Goal: Information Seeking & Learning: Learn about a topic

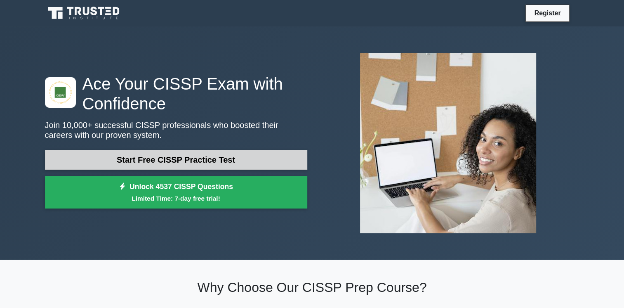
click at [196, 161] on link "Start Free CISSP Practice Test" at bounding box center [176, 160] width 262 height 20
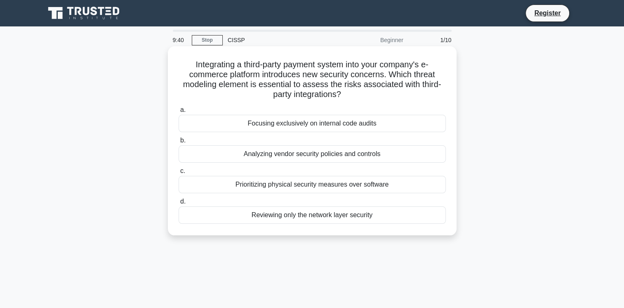
click at [337, 156] on div "Analyzing vendor security policies and controls" at bounding box center [312, 153] width 267 height 17
click at [179, 143] on input "b. Analyzing vendor security policies and controls" at bounding box center [179, 140] width 0 height 5
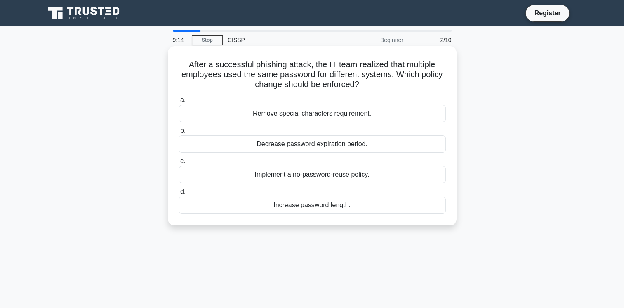
click at [355, 176] on div "Implement a no-password-reuse policy." at bounding box center [312, 174] width 267 height 17
click at [179, 164] on input "c. Implement a no-password-reuse policy." at bounding box center [179, 160] width 0 height 5
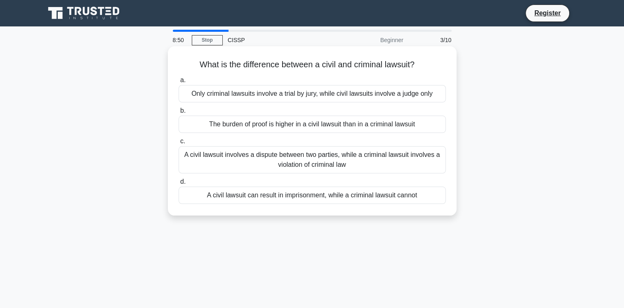
click at [353, 158] on div "A civil lawsuit involves a dispute between two parties, while a criminal lawsui…" at bounding box center [312, 159] width 267 height 27
click at [179, 144] on input "c. A civil lawsuit involves a dispute between two parties, while a criminal law…" at bounding box center [179, 141] width 0 height 5
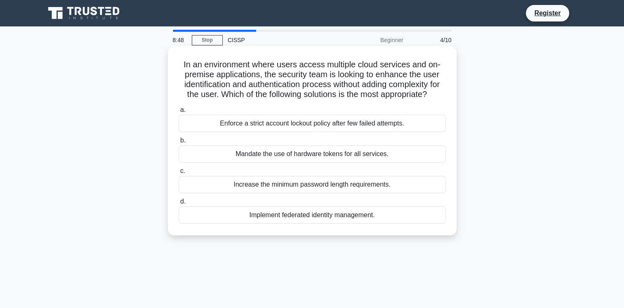
click at [309, 146] on label "b. Mandate the use of hardware tokens for all services." at bounding box center [312, 148] width 267 height 27
click at [179, 143] on input "b. Mandate the use of hardware tokens for all services." at bounding box center [179, 140] width 0 height 5
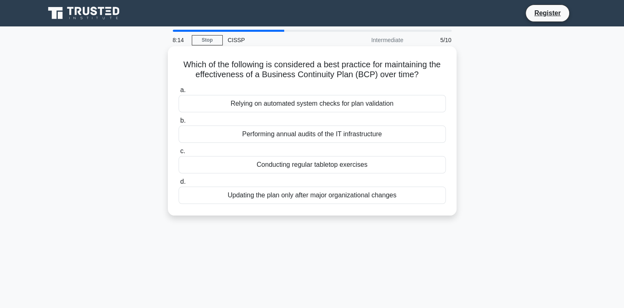
click at [336, 136] on div "Performing annual audits of the IT infrastructure" at bounding box center [312, 133] width 267 height 17
click at [179, 123] on input "b. Performing annual audits of the IT infrastructure" at bounding box center [179, 120] width 0 height 5
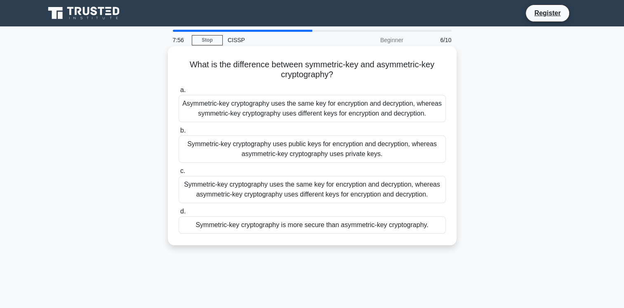
click at [357, 145] on div "Symmetric-key cryptography uses public keys for encryption and decryption, wher…" at bounding box center [312, 148] width 267 height 27
click at [179, 133] on input "b. Symmetric-key cryptography uses public keys for encryption and decryption, w…" at bounding box center [179, 130] width 0 height 5
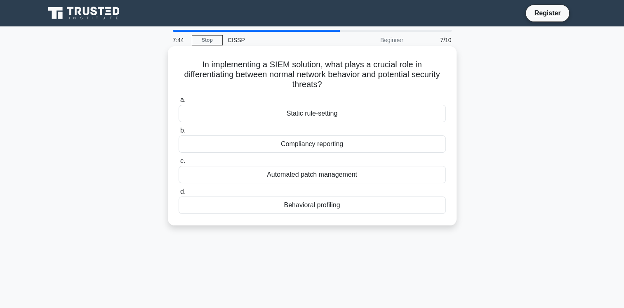
click at [330, 144] on div "Compliancy reporting" at bounding box center [312, 143] width 267 height 17
click at [179, 133] on input "b. Compliancy reporting" at bounding box center [179, 130] width 0 height 5
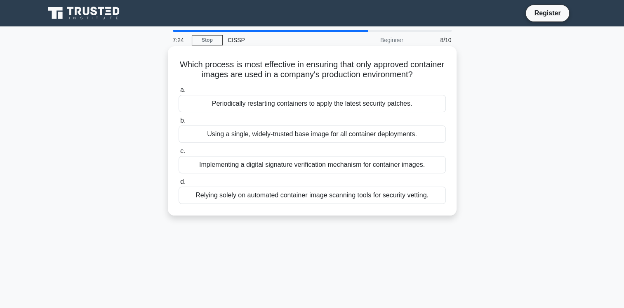
click at [317, 165] on div "Implementing a digital signature verification mechanism for container images." at bounding box center [312, 164] width 267 height 17
click at [179, 154] on input "c. Implementing a digital signature verification mechanism for container images." at bounding box center [179, 150] width 0 height 5
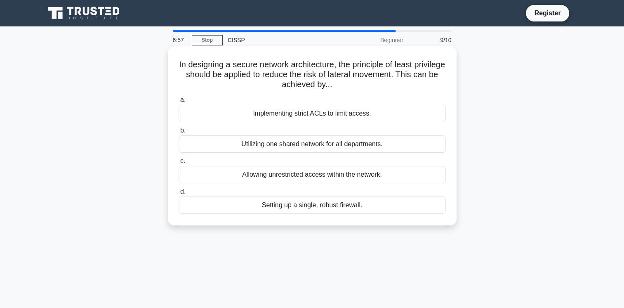
click at [319, 116] on div "Implementing strict ACLs to limit access." at bounding box center [312, 113] width 267 height 17
click at [179, 103] on input "a. Implementing strict ACLs to limit access." at bounding box center [179, 99] width 0 height 5
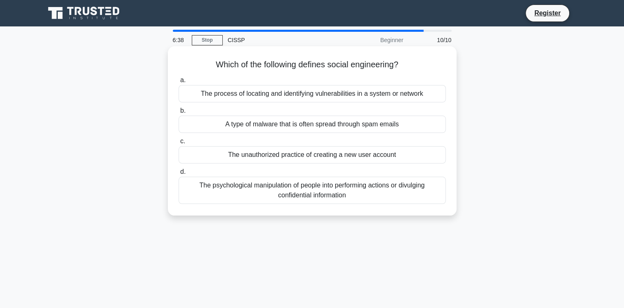
click at [318, 92] on div "The process of locating and identifying vulnerabilities in a system or network" at bounding box center [312, 93] width 267 height 17
click at [179, 83] on input "a. The process of locating and identifying vulnerabilities in a system or netwo…" at bounding box center [179, 80] width 0 height 5
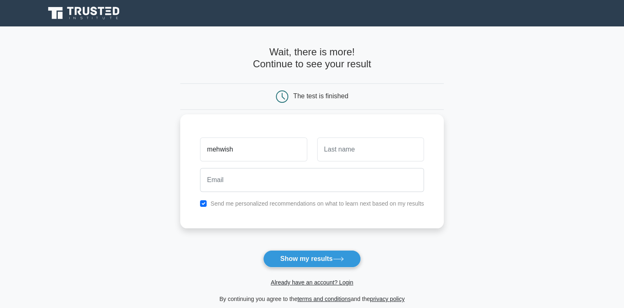
type input "mehwish"
click at [346, 151] on input "text" at bounding box center [370, 149] width 107 height 24
type input "altaf"
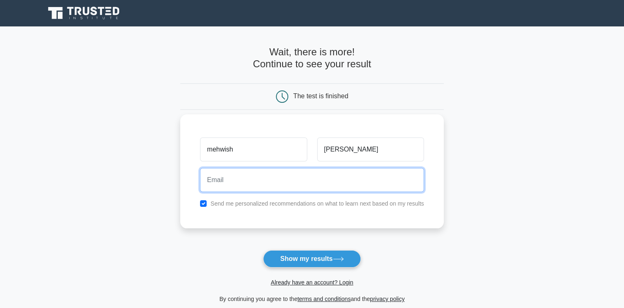
click at [317, 184] on input "email" at bounding box center [312, 180] width 224 height 24
type input "mehwishmohsingem@outlook.com"
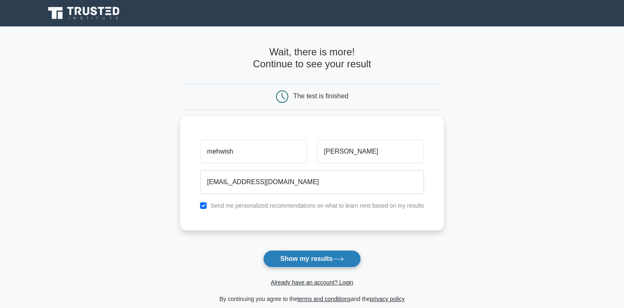
click at [314, 258] on button "Show my results" at bounding box center [311, 258] width 97 height 17
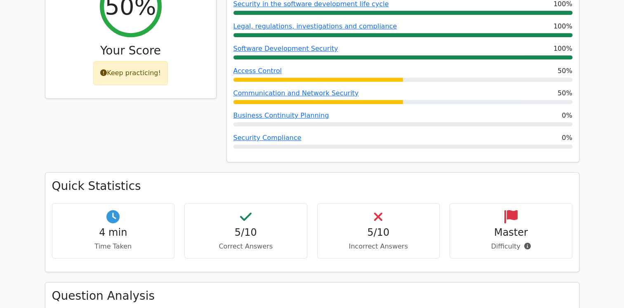
scroll to position [379, 0]
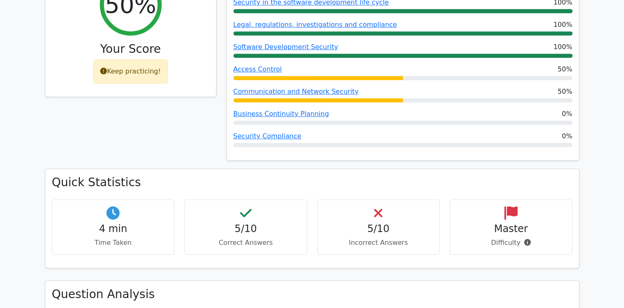
click at [370, 238] on p "Incorrect Answers" at bounding box center [378, 243] width 109 height 10
click at [504, 206] on icon at bounding box center [510, 212] width 13 height 13
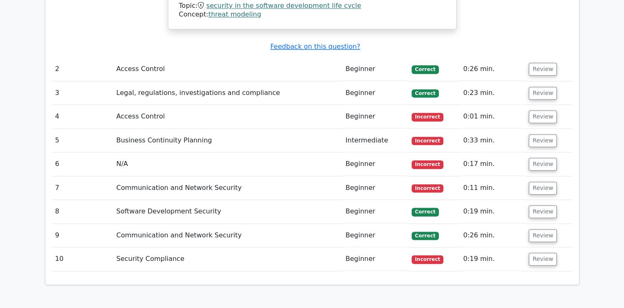
scroll to position [1089, 0]
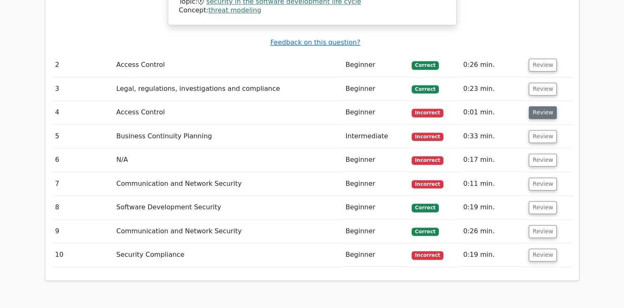
click at [538, 106] on button "Review" at bounding box center [543, 112] width 28 height 13
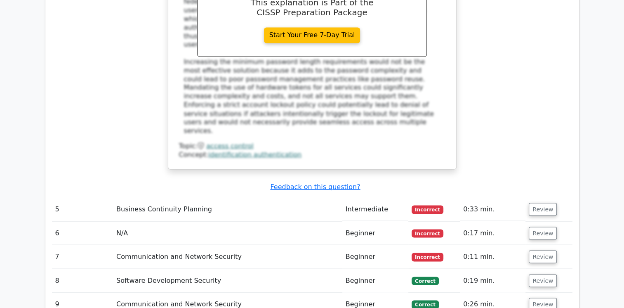
scroll to position [1454, 0]
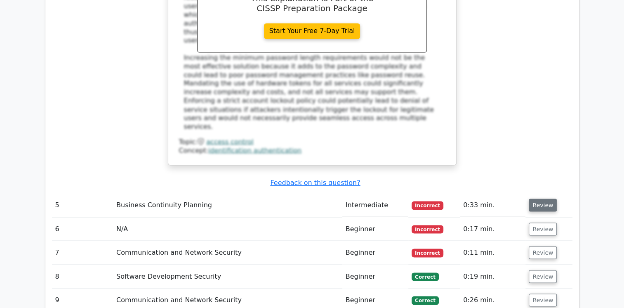
click at [541, 198] on button "Review" at bounding box center [543, 204] width 28 height 13
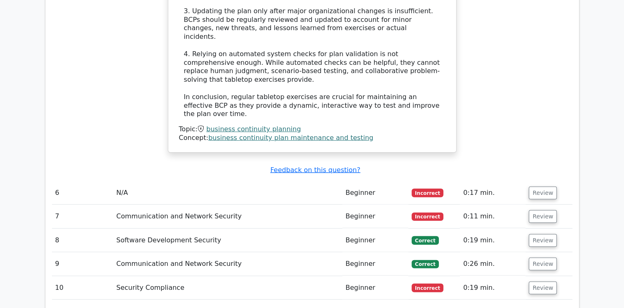
scroll to position [2001, 0]
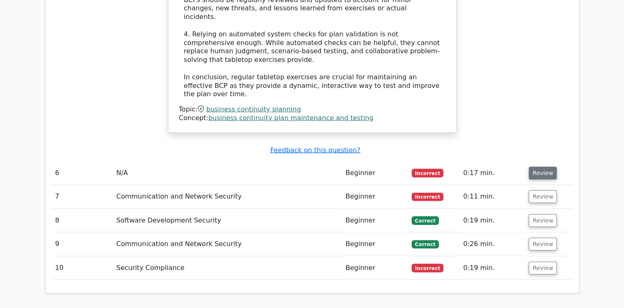
click at [533, 167] on button "Review" at bounding box center [543, 173] width 28 height 13
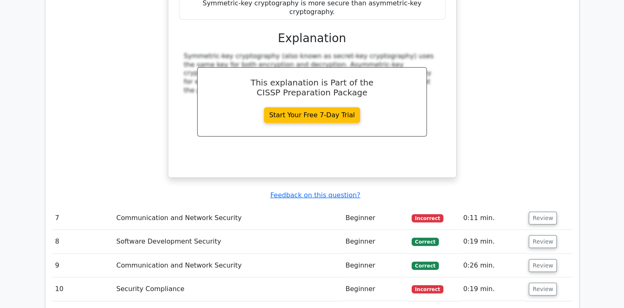
scroll to position [2346, 0]
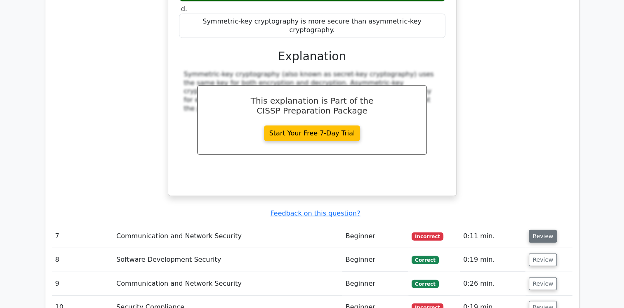
click at [538, 230] on button "Review" at bounding box center [543, 236] width 28 height 13
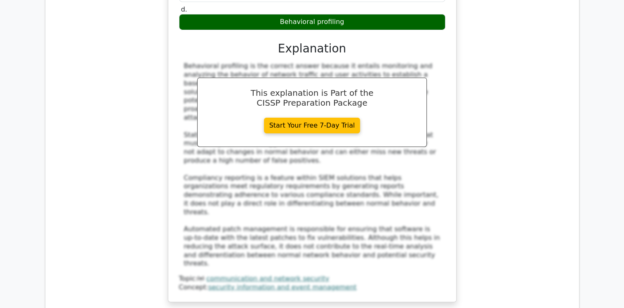
scroll to position [2787, 0]
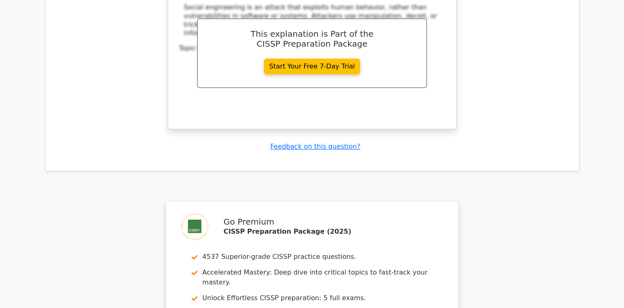
scroll to position [3361, 0]
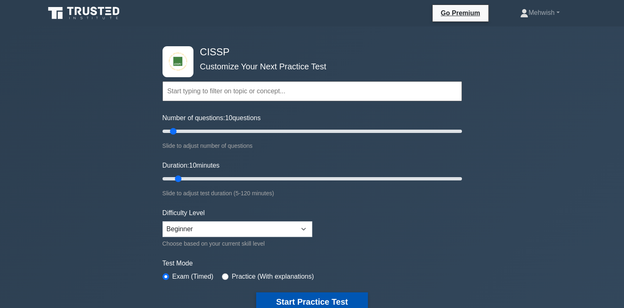
click at [315, 299] on button "Start Practice Test" at bounding box center [311, 301] width 111 height 19
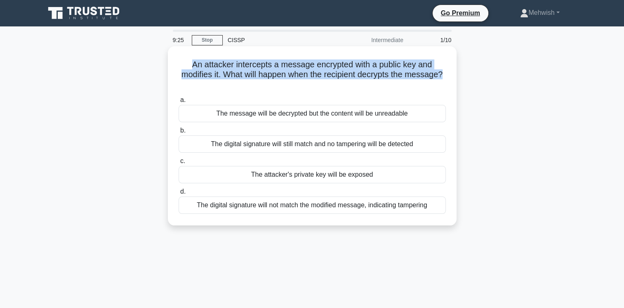
drag, startPoint x: 446, startPoint y: 73, endPoint x: 185, endPoint y: 64, distance: 261.3
click at [185, 64] on div "An attacker intercepts a message encrypted with a public key and modifies it. W…" at bounding box center [312, 135] width 282 height 172
copy h5 "An attacker intercepts a message encrypted with a public key and modifies it. W…"
